Goal: Task Accomplishment & Management: Use online tool/utility

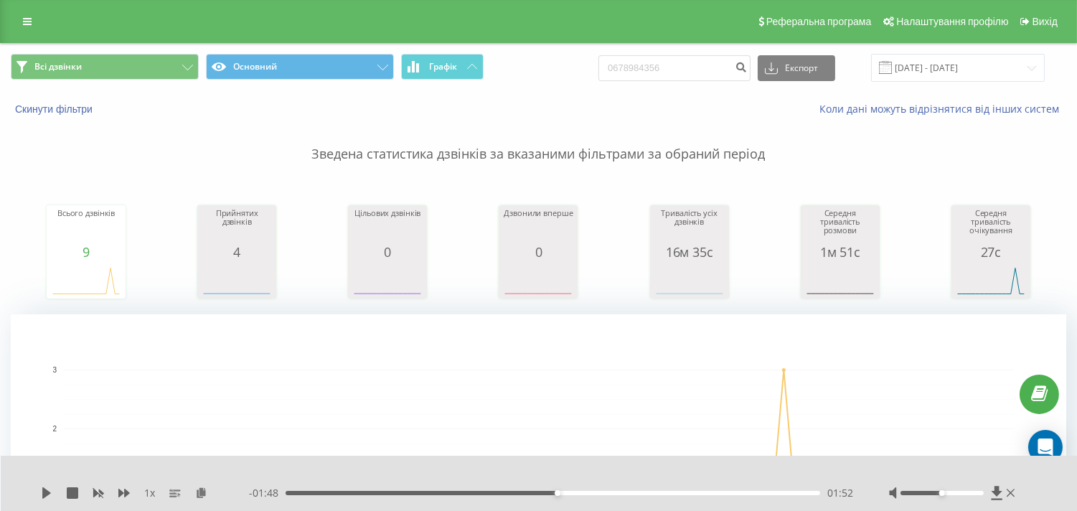
drag, startPoint x: 34, startPoint y: 32, endPoint x: 18, endPoint y: 5, distance: 31.3
click at [18, 5] on div "Реферальна програма Налаштування профілю Вихід" at bounding box center [538, 21] width 1077 height 43
click at [19, 10] on div "Реферальна програма Налаштування профілю Вихід" at bounding box center [538, 21] width 1077 height 43
click at [32, 19] on link at bounding box center [27, 21] width 26 height 20
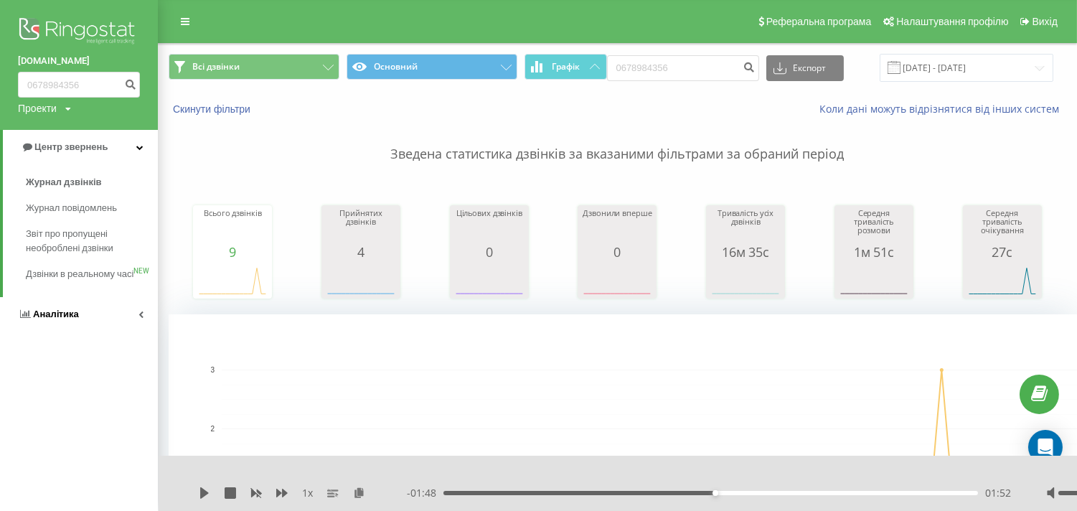
click at [89, 327] on link "Аналiтика" at bounding box center [79, 314] width 158 height 34
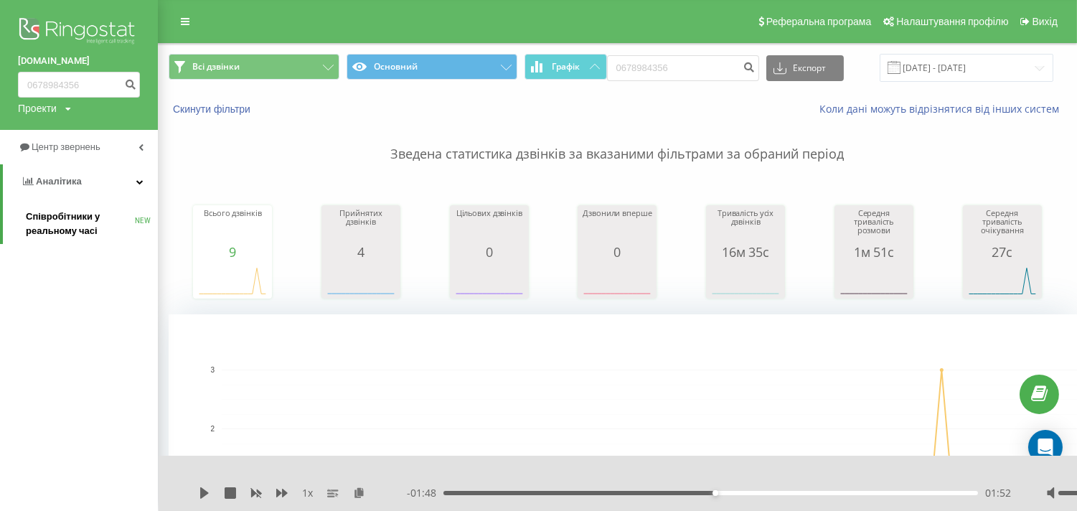
click at [67, 228] on span "Співробітники у реальному часі" at bounding box center [80, 224] width 109 height 29
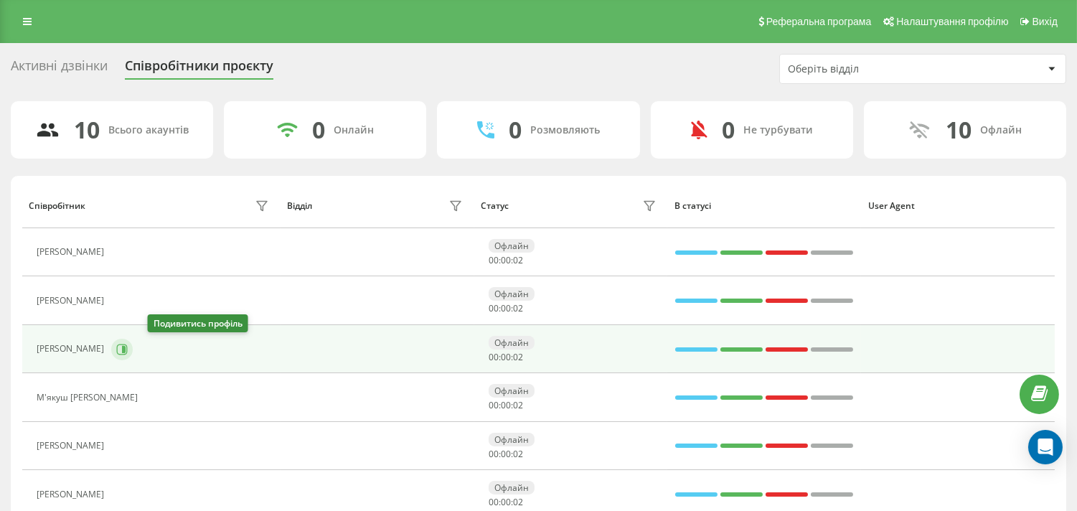
click at [133, 356] on button at bounding box center [122, 350] width 22 height 22
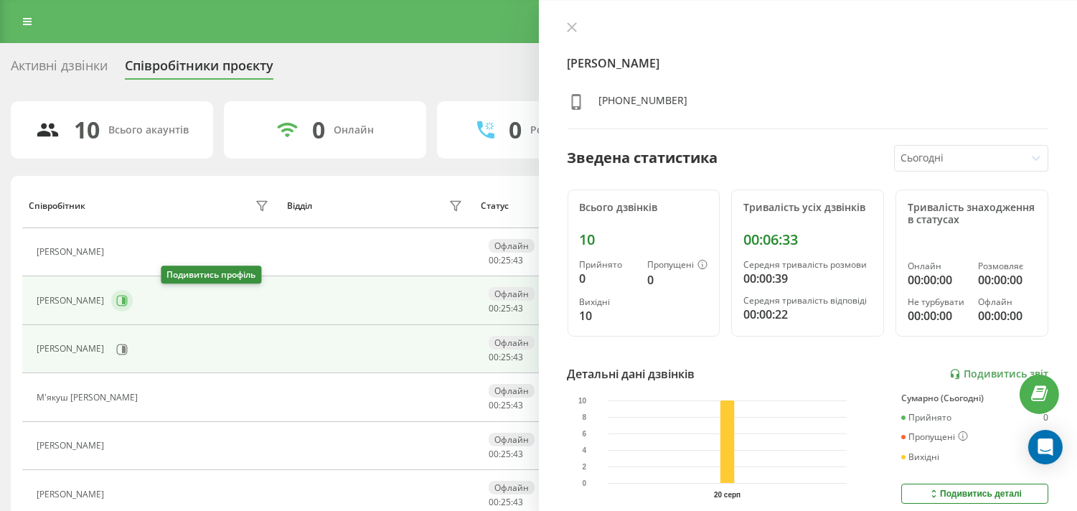
click at [133, 307] on button at bounding box center [122, 301] width 22 height 22
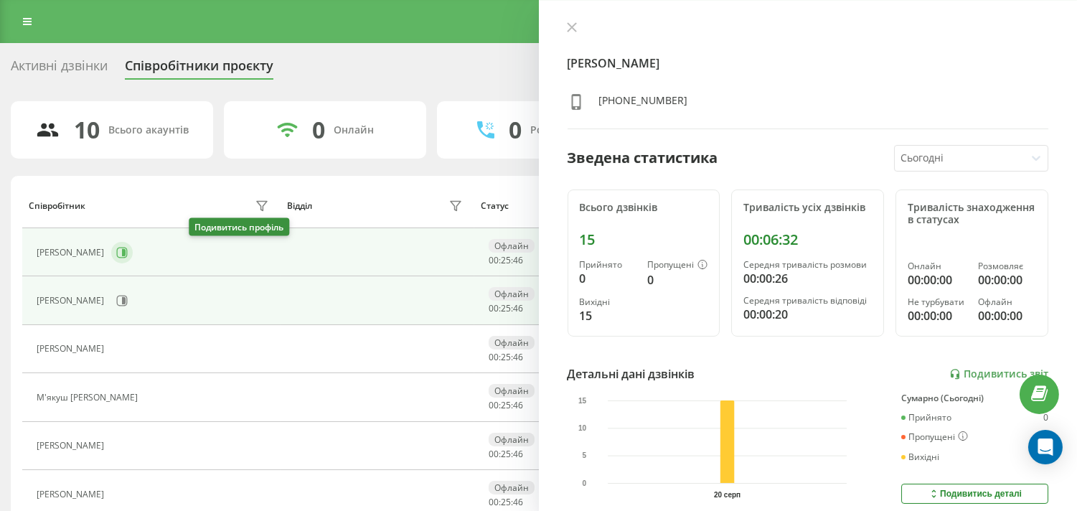
click at [126, 256] on icon at bounding box center [124, 252] width 4 height 7
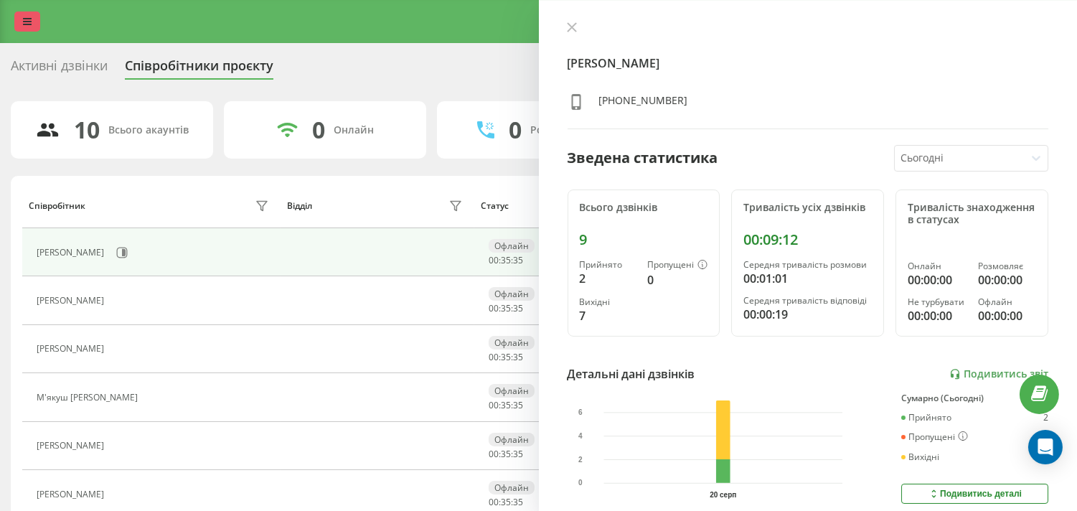
click at [26, 27] on link at bounding box center [27, 21] width 26 height 20
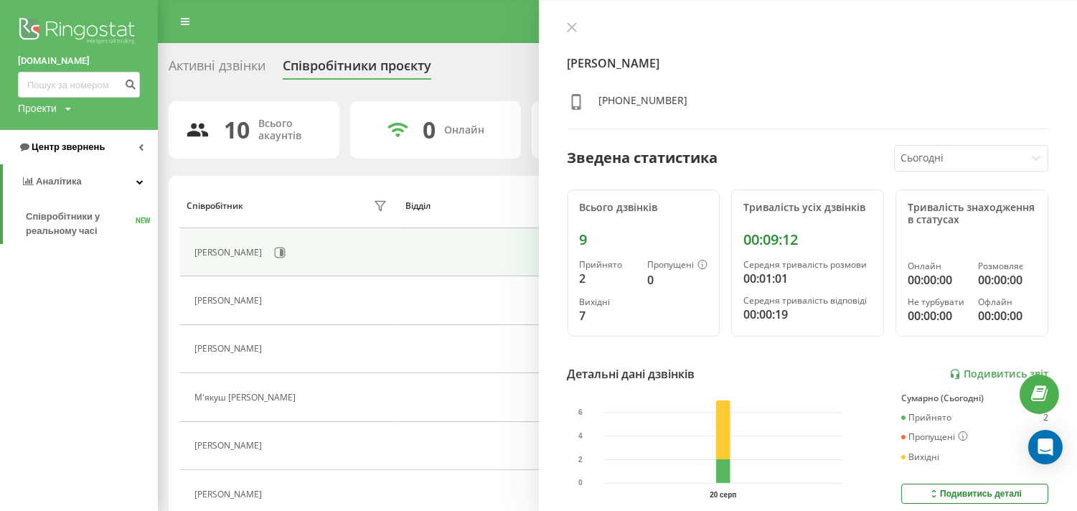
click at [53, 131] on link "Центр звернень" at bounding box center [79, 147] width 158 height 34
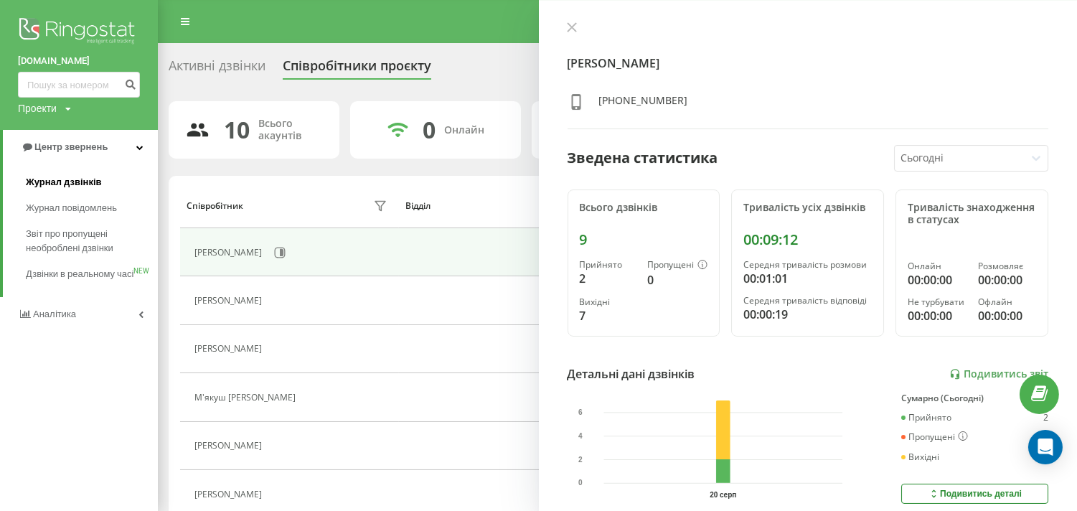
click at [47, 185] on span "Журнал дзвінків" at bounding box center [64, 182] width 76 height 14
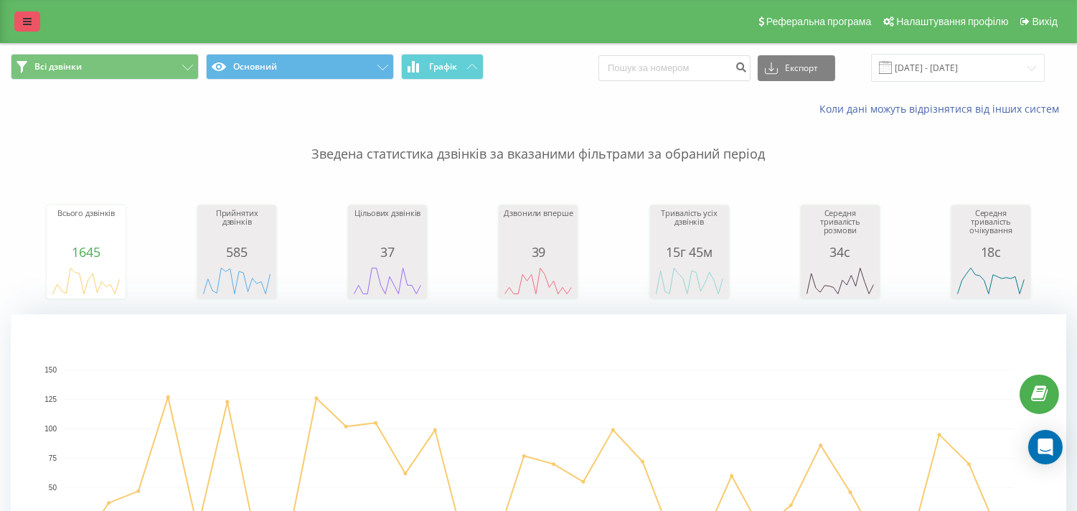
click at [23, 23] on icon at bounding box center [27, 22] width 9 height 10
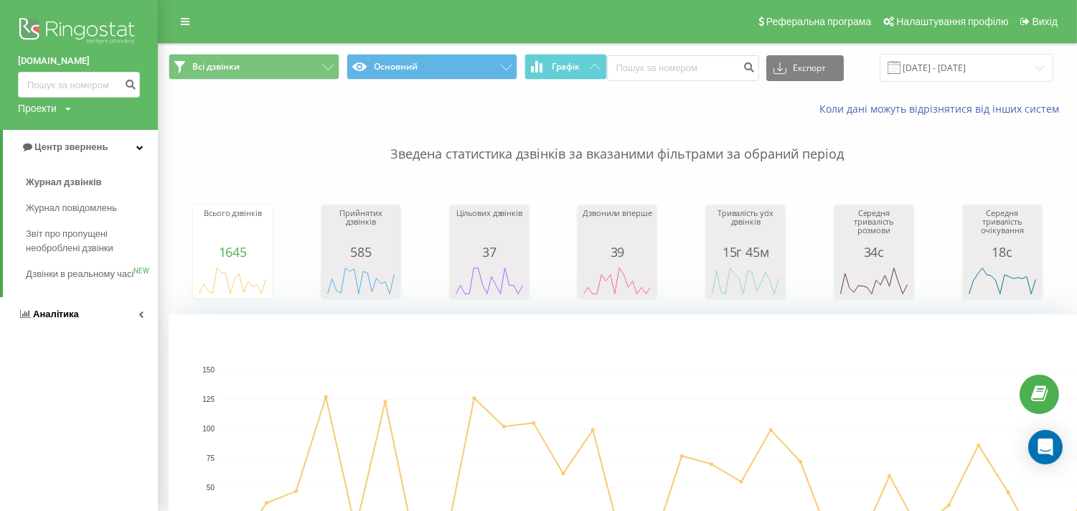
click at [56, 319] on span "Аналiтика" at bounding box center [56, 314] width 46 height 11
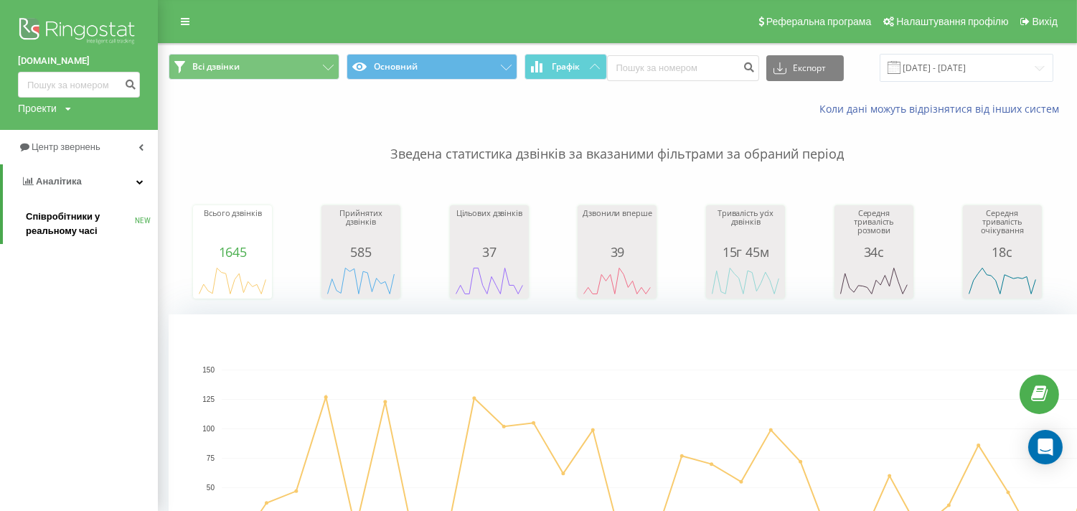
click at [62, 225] on span "Співробітники у реальному часі" at bounding box center [80, 224] width 109 height 29
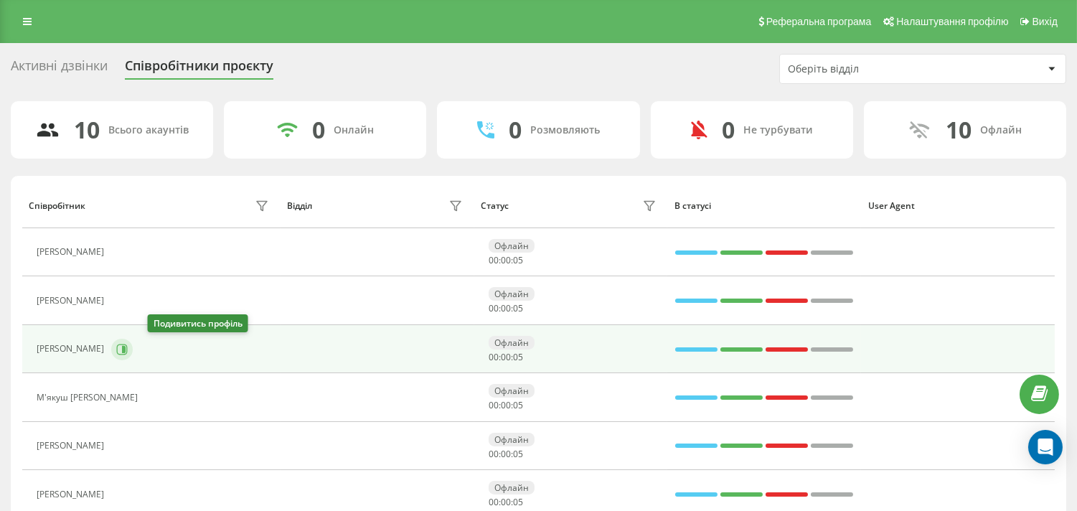
click at [133, 345] on button at bounding box center [122, 350] width 22 height 22
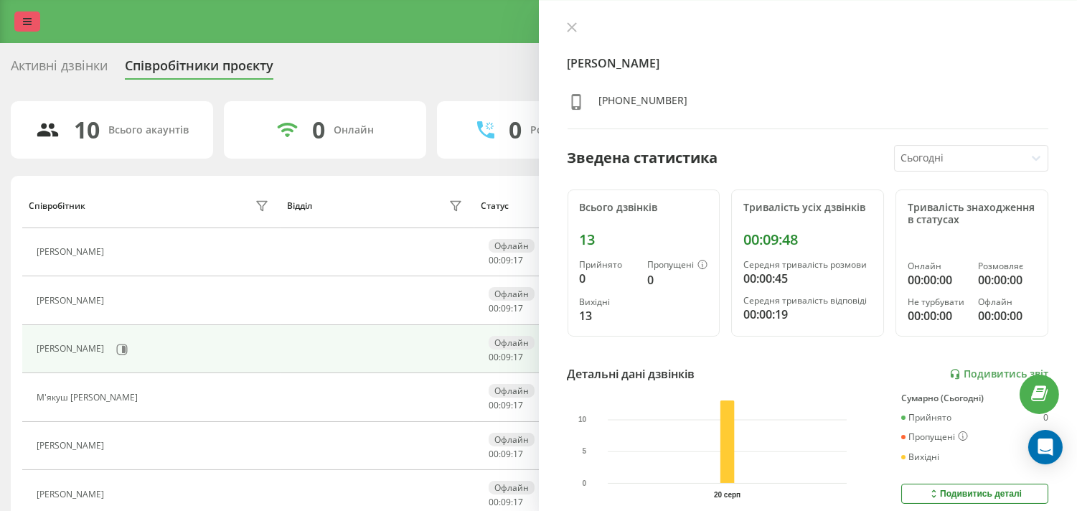
click at [24, 29] on link at bounding box center [27, 21] width 26 height 20
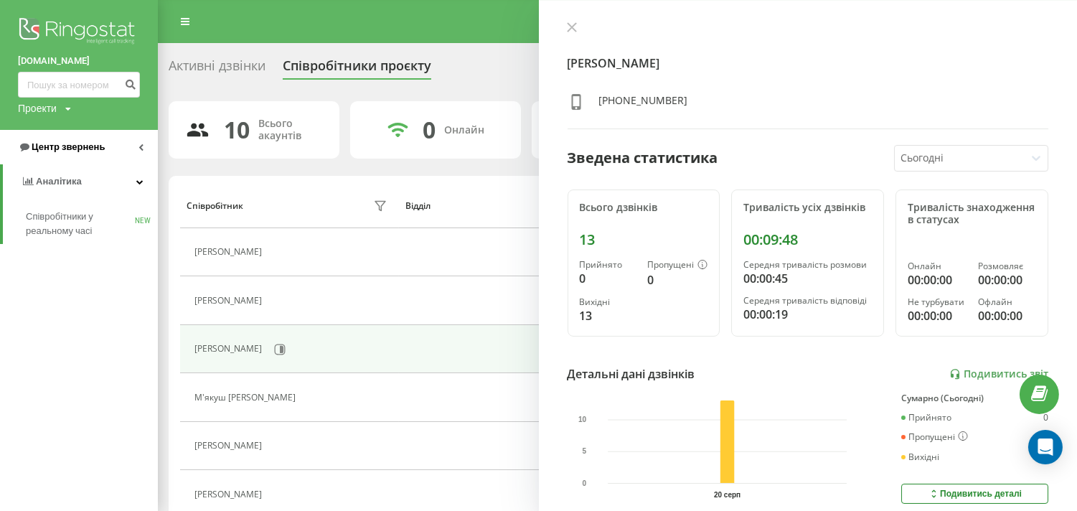
click at [47, 149] on span "Центр звернень" at bounding box center [68, 146] width 73 height 11
click at [94, 159] on link "Центр звернень" at bounding box center [80, 147] width 155 height 34
click at [102, 151] on span "Центр звернень" at bounding box center [68, 146] width 73 height 11
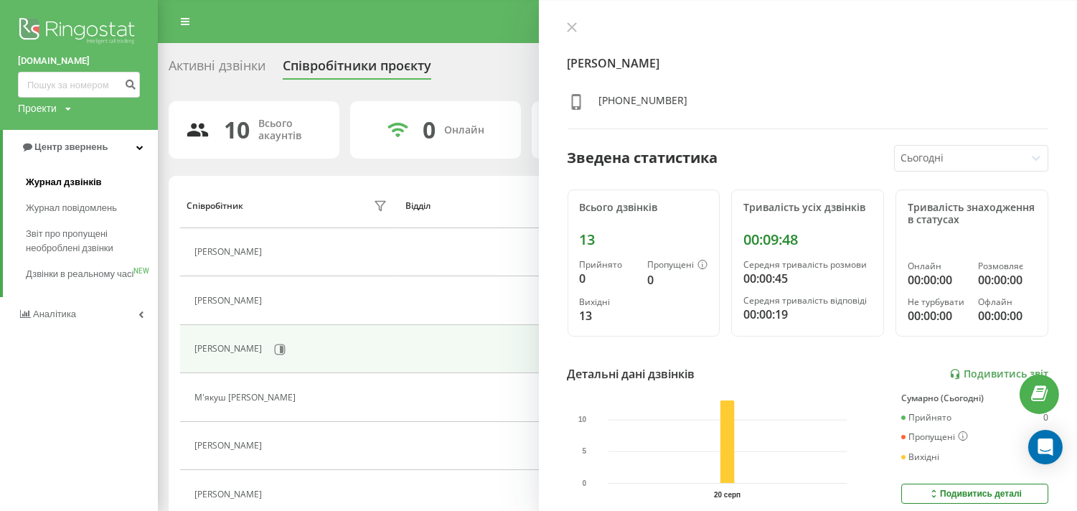
click at [69, 182] on span "Журнал дзвінків" at bounding box center [64, 182] width 76 height 14
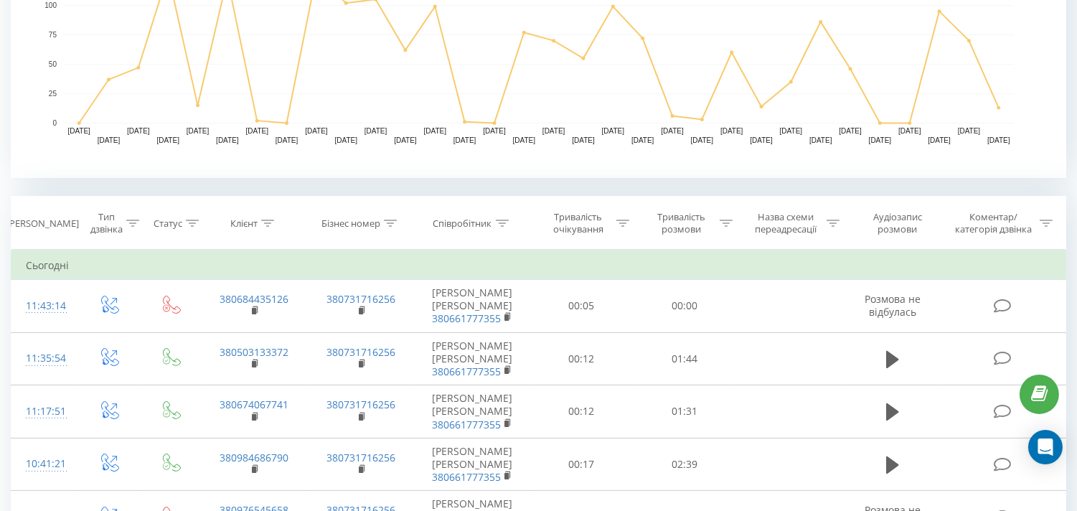
scroll to position [427, 0]
